Goal: Task Accomplishment & Management: Manage account settings

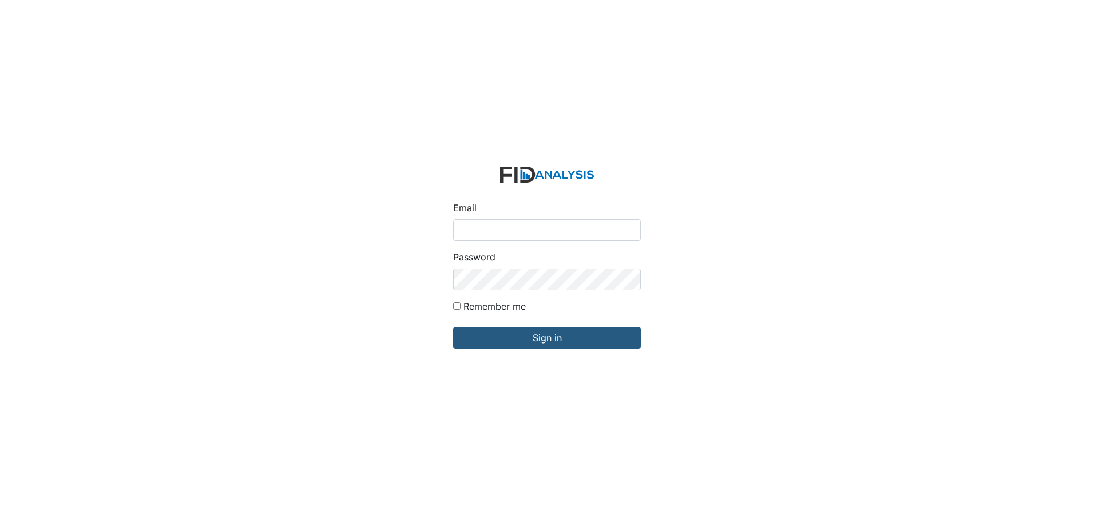
click at [532, 223] on input "Email" at bounding box center [547, 230] width 188 height 22
type input "[EMAIL_ADDRESS][DOMAIN_NAME]"
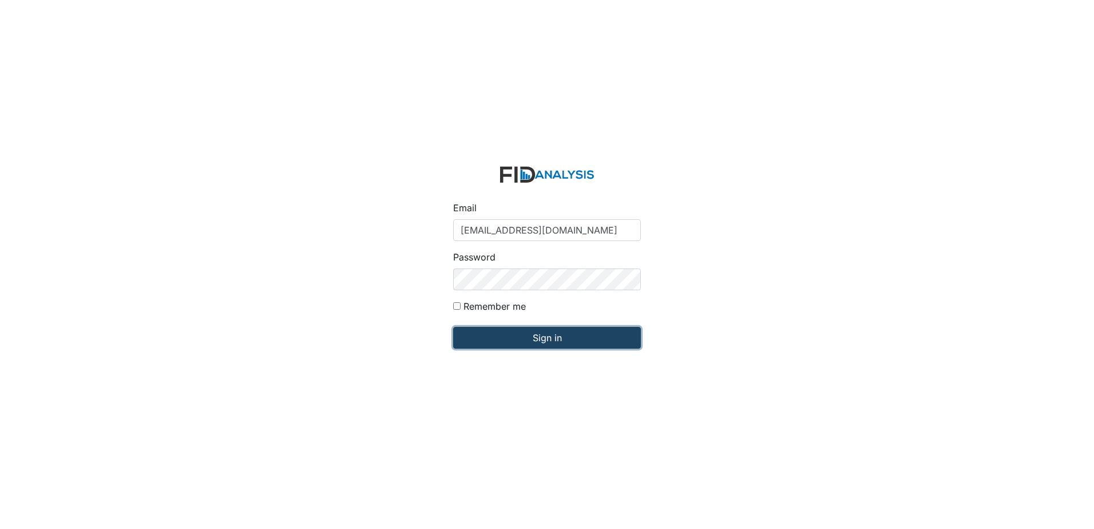
click at [562, 342] on input "Sign in" at bounding box center [547, 338] width 188 height 22
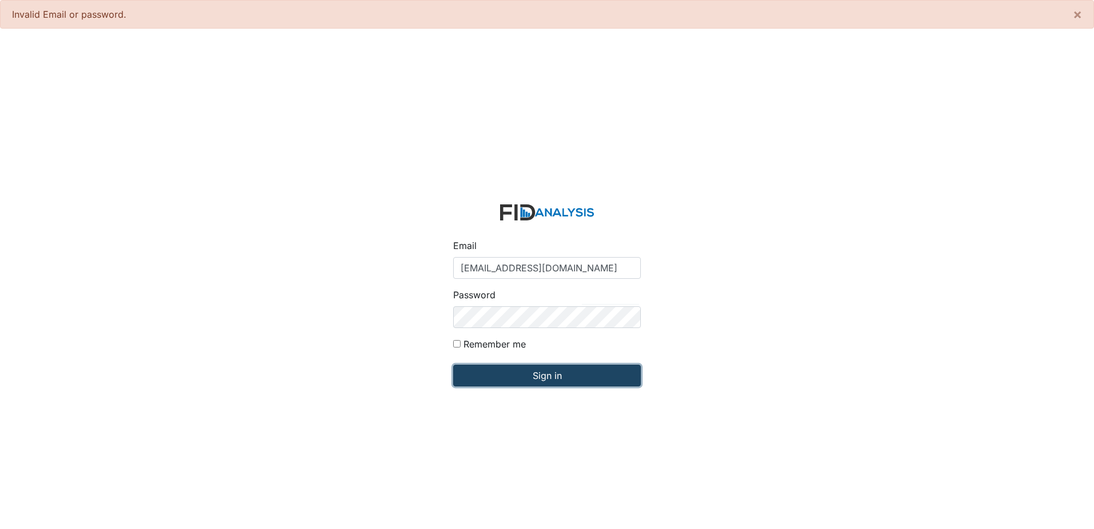
click at [590, 368] on input "Sign in" at bounding box center [547, 375] width 188 height 22
